Goal: Find specific page/section

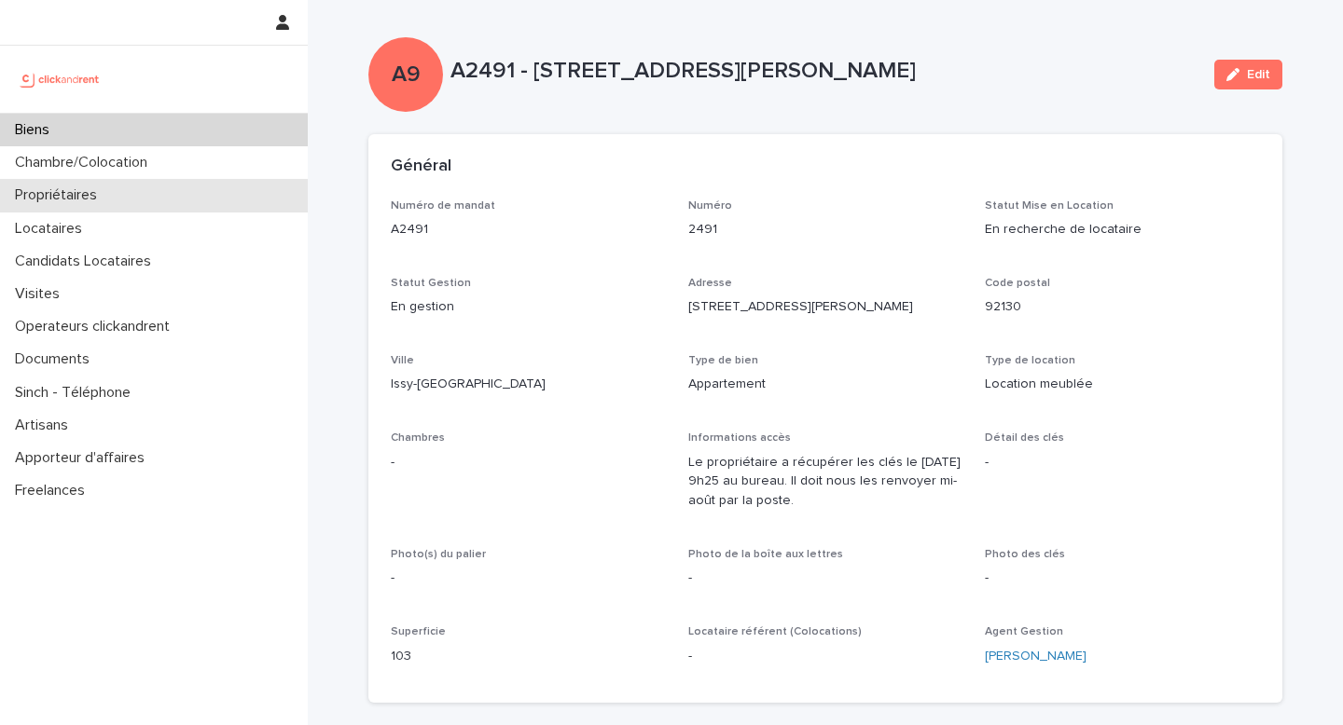
click at [59, 202] on p "Propriétaires" at bounding box center [59, 195] width 104 height 18
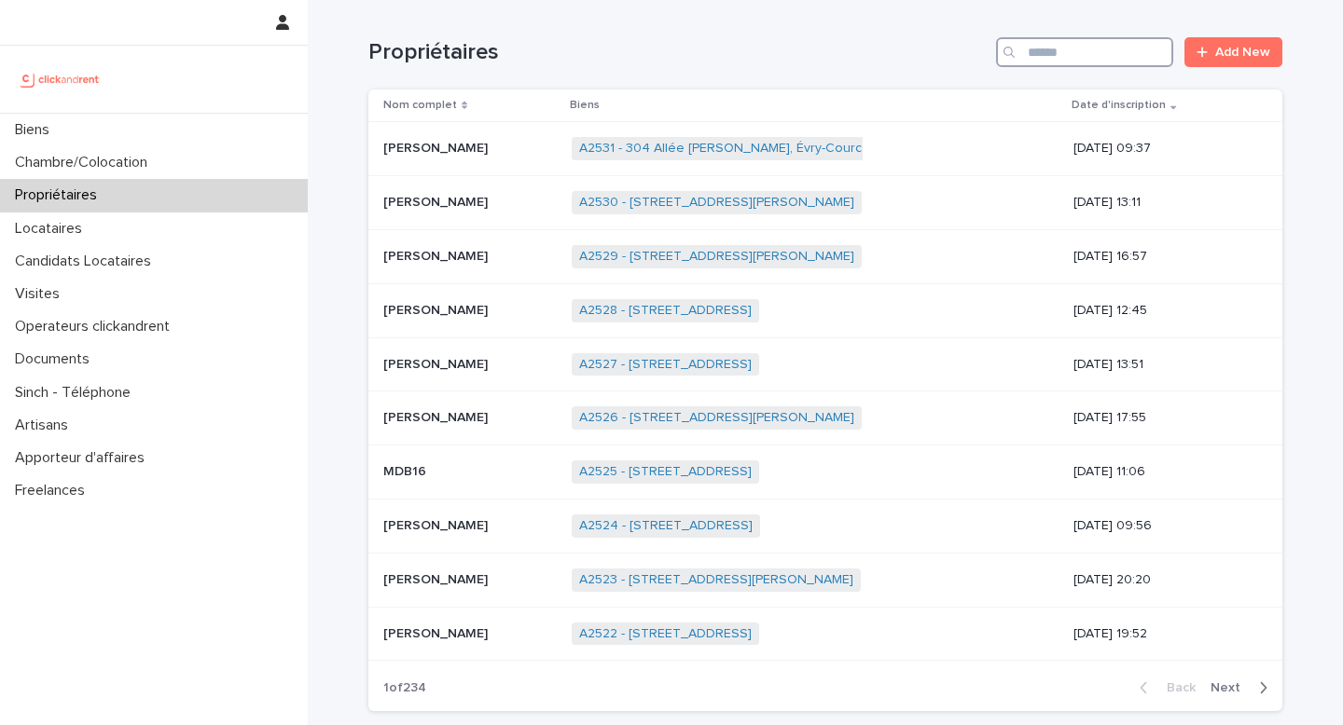
click at [1097, 50] on input "Search" at bounding box center [1084, 52] width 177 height 30
type input "*"
click at [78, 106] on div at bounding box center [154, 79] width 308 height 67
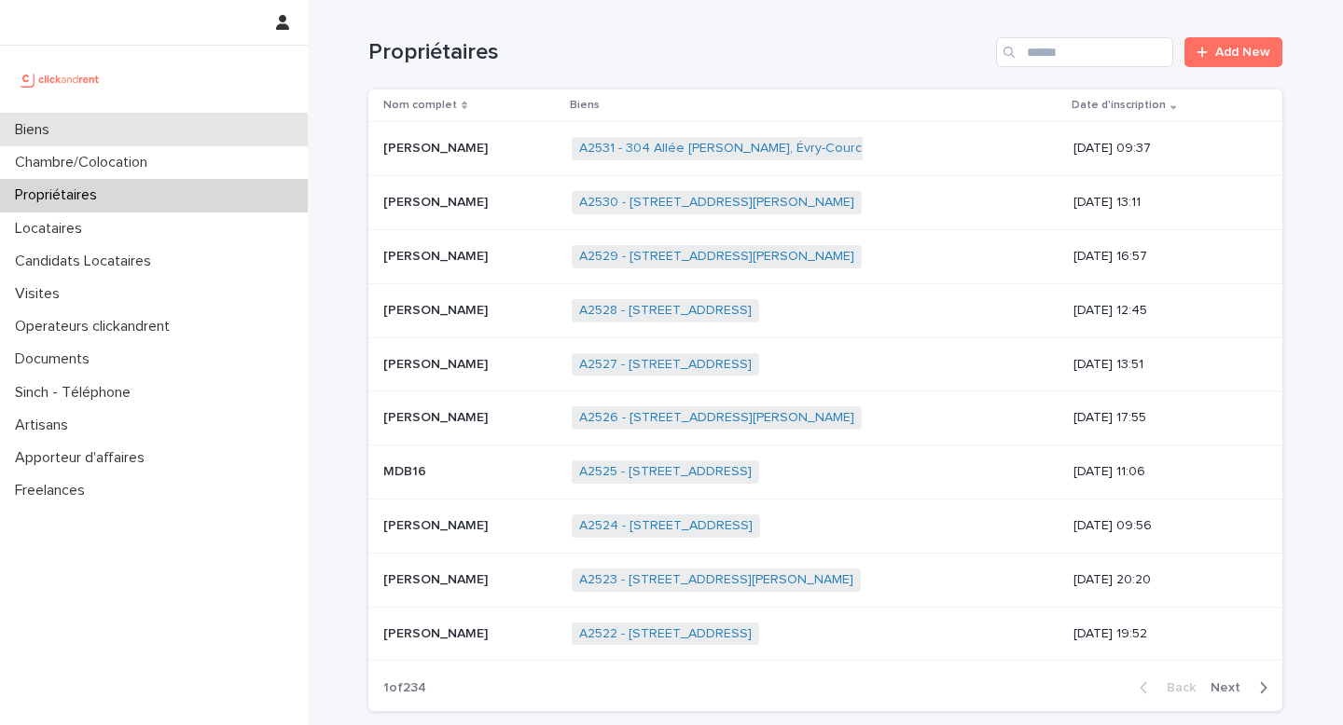
click at [62, 128] on p "Biens" at bounding box center [35, 130] width 57 height 18
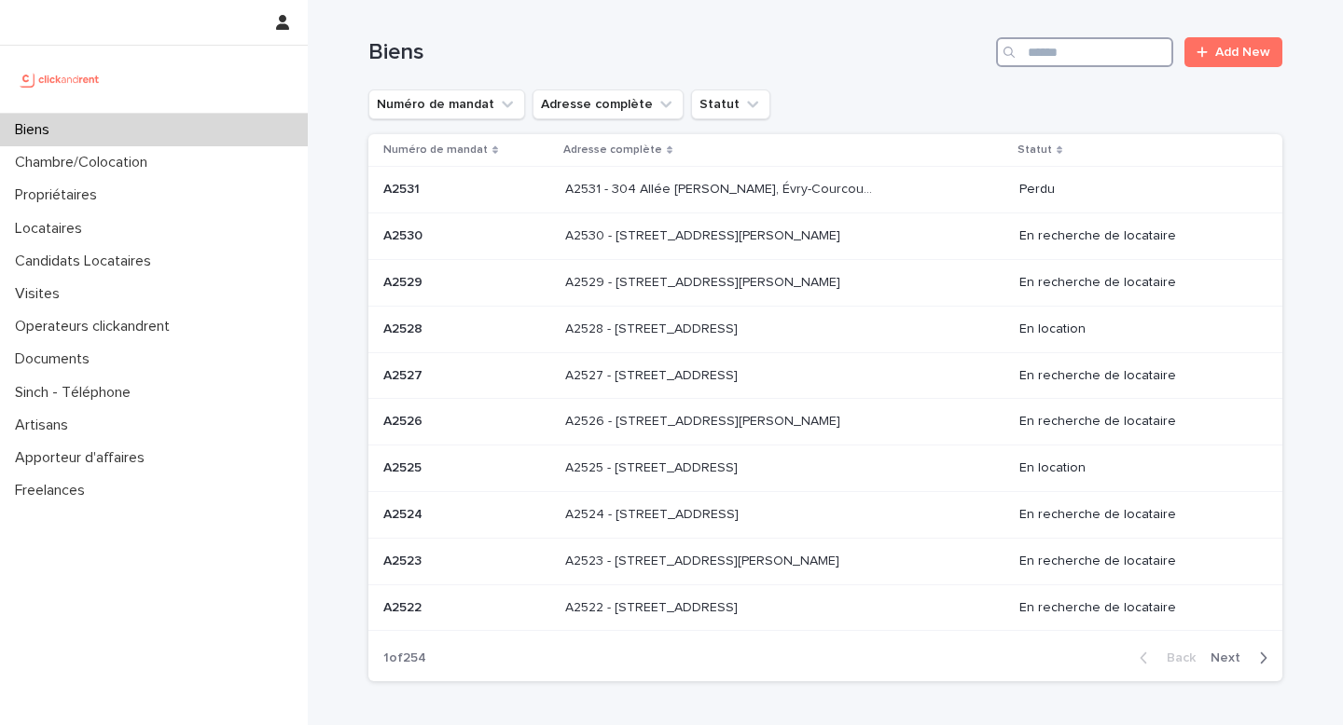
click at [1090, 62] on input "Search" at bounding box center [1084, 52] width 177 height 30
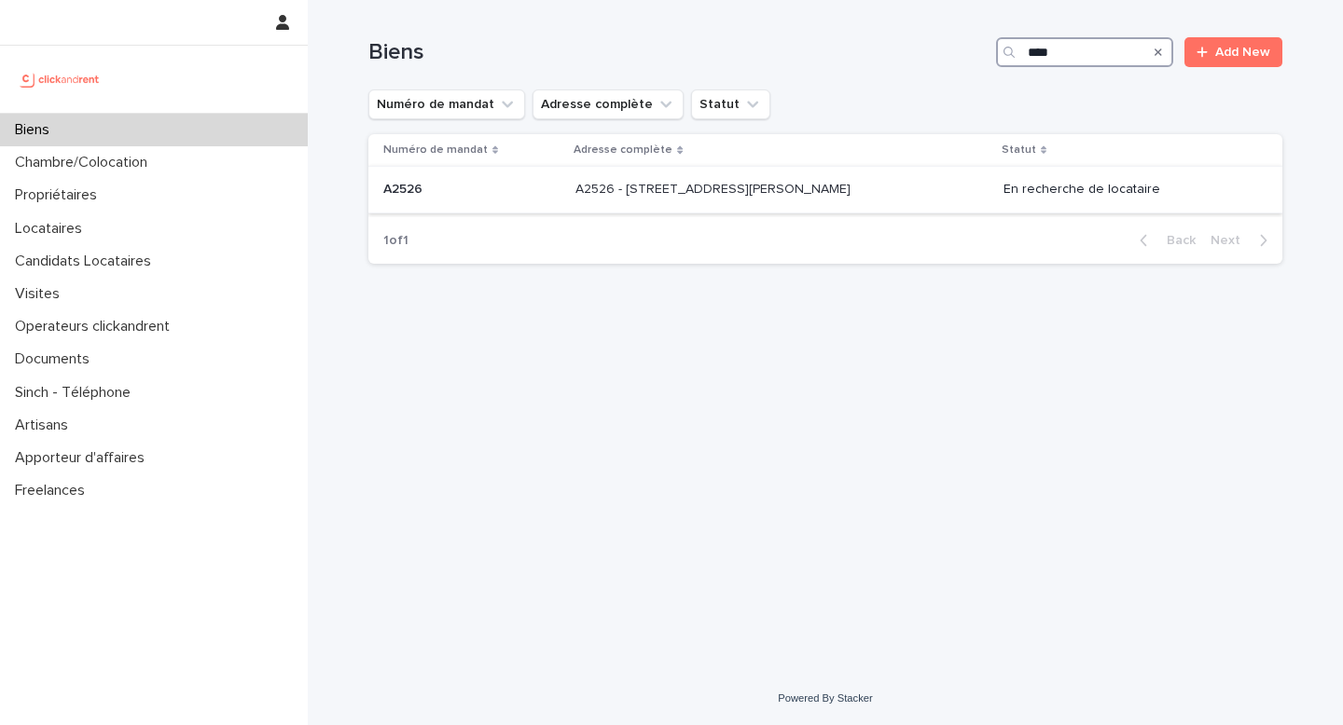
type input "****"
click at [771, 196] on p "A2526 - [STREET_ADDRESS][PERSON_NAME]" at bounding box center [714, 188] width 279 height 20
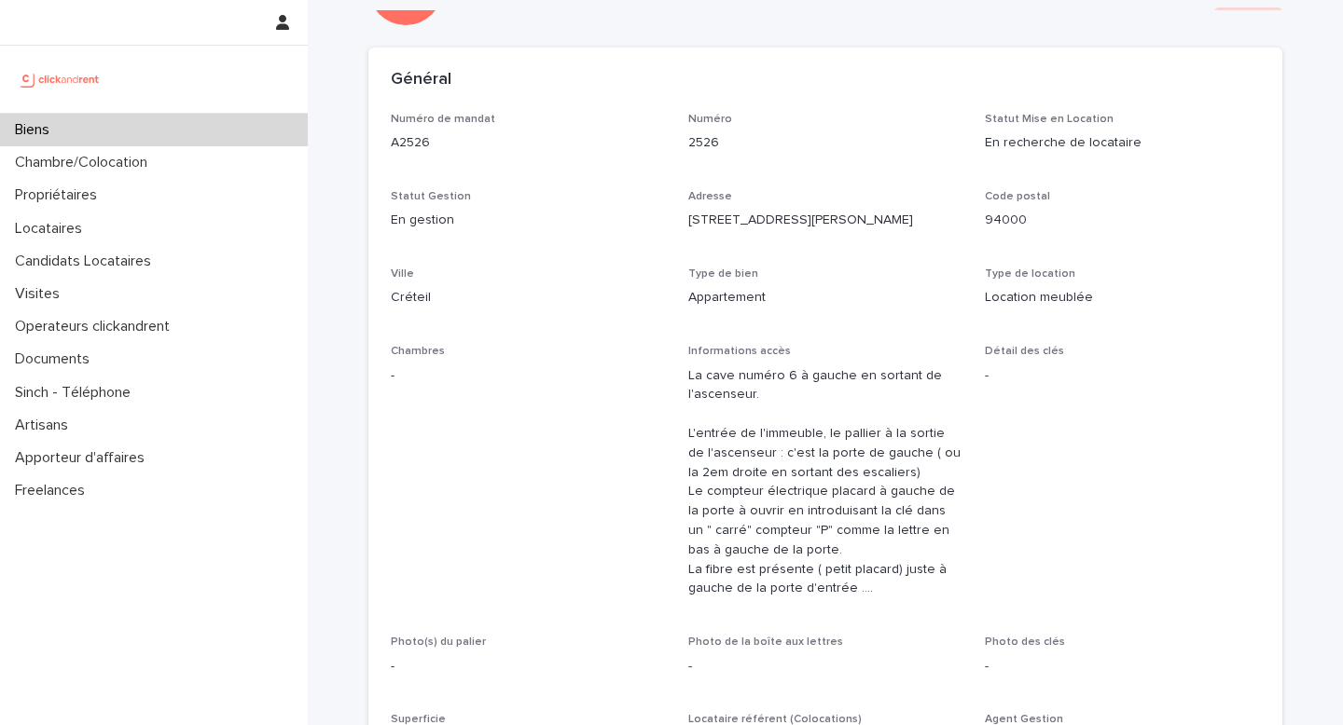
scroll to position [72, 0]
